Goal: Information Seeking & Learning: Find specific fact

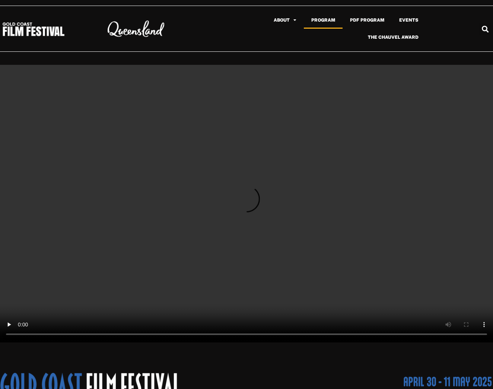
click at [326, 16] on link "Program" at bounding box center [323, 20] width 39 height 17
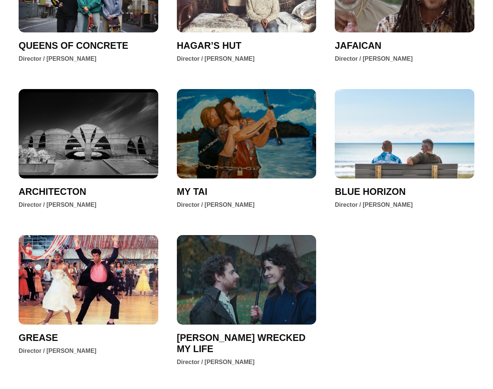
scroll to position [1103, 0]
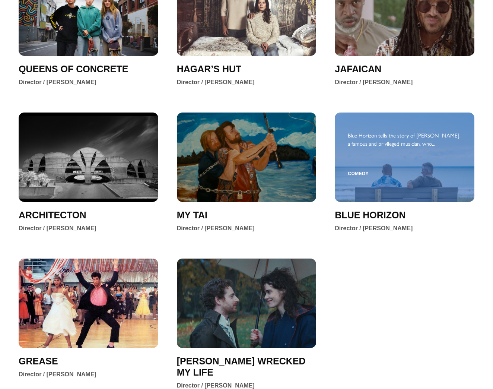
click at [384, 188] on div "Blue Horizon tells the story of Maris Le Marcus, a famous and privileged musici…" at bounding box center [405, 156] width 114 height 89
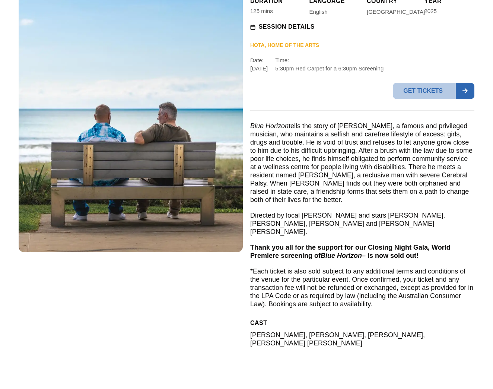
scroll to position [208, 0]
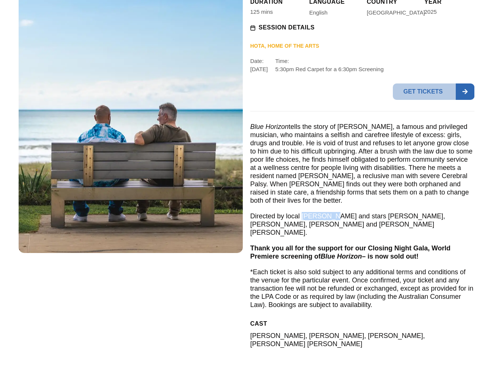
drag, startPoint x: 331, startPoint y: 207, endPoint x: 303, endPoint y: 206, distance: 28.3
click at [303, 212] on p "Directed by local Josh Hale and stars David Cook, Damian McCoy, Pete Murray and…" at bounding box center [362, 224] width 224 height 25
copy p "Josh Hale"
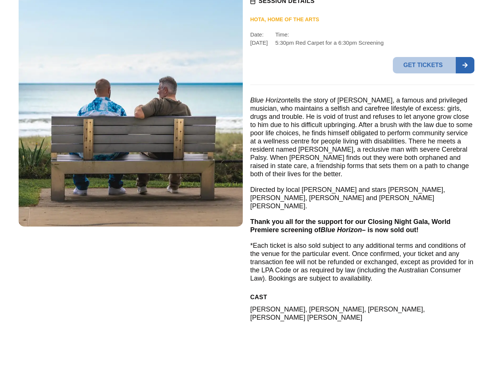
scroll to position [223, 0]
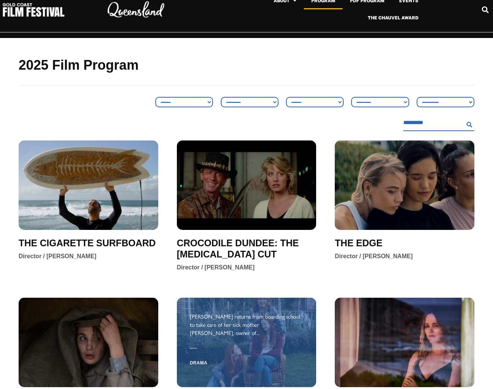
scroll to position [19, 0]
